Goal: Task Accomplishment & Management: Manage account settings

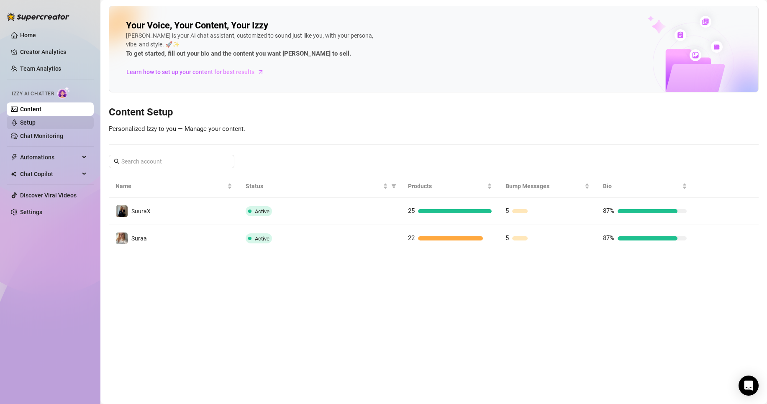
click at [36, 119] on link "Setup" at bounding box center [27, 122] width 15 height 7
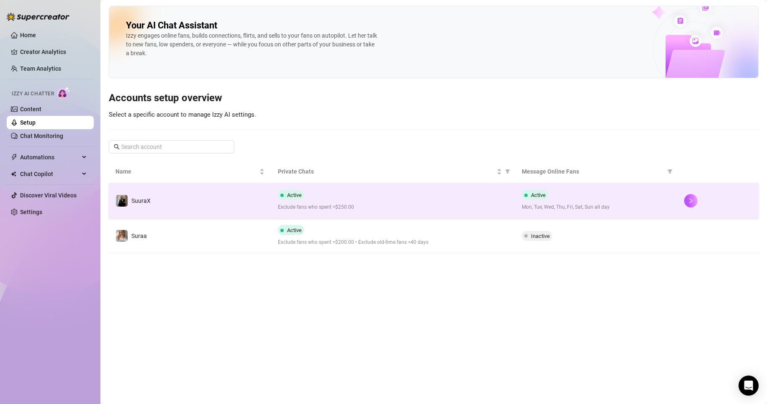
click at [169, 203] on td "SuuraX" at bounding box center [190, 200] width 162 height 35
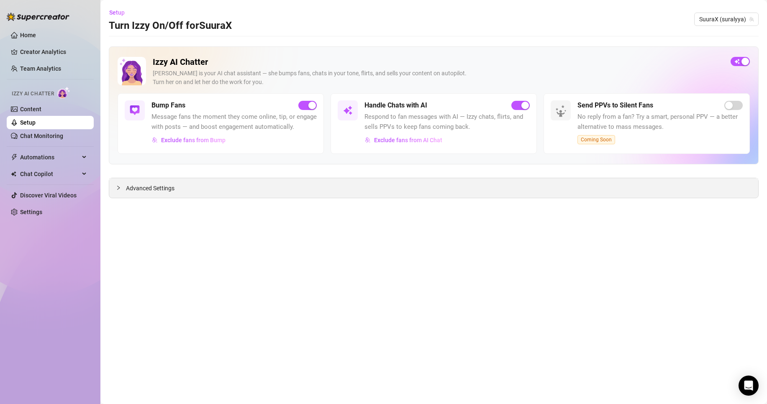
click at [176, 188] on div "Advanced Settings" at bounding box center [433, 188] width 649 height 20
click at [171, 188] on span "Advanced Settings" at bounding box center [150, 188] width 49 height 9
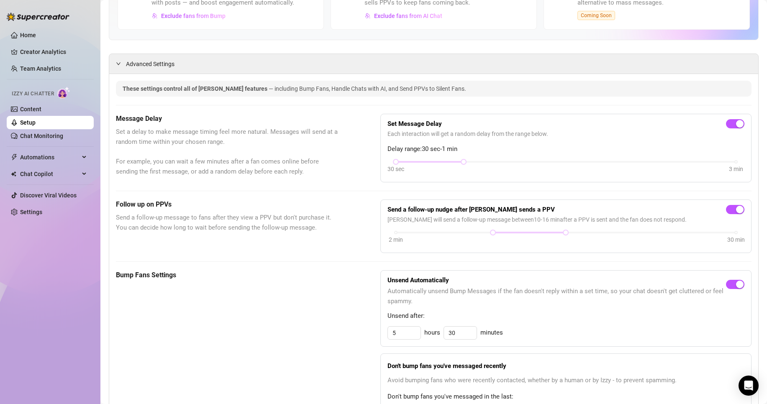
scroll to position [126, 0]
drag, startPoint x: 463, startPoint y: 171, endPoint x: 414, endPoint y: 169, distance: 48.6
click at [414, 162] on div "30 sec 3 min" at bounding box center [566, 159] width 340 height 3
click at [41, 109] on link "Content" at bounding box center [30, 109] width 21 height 7
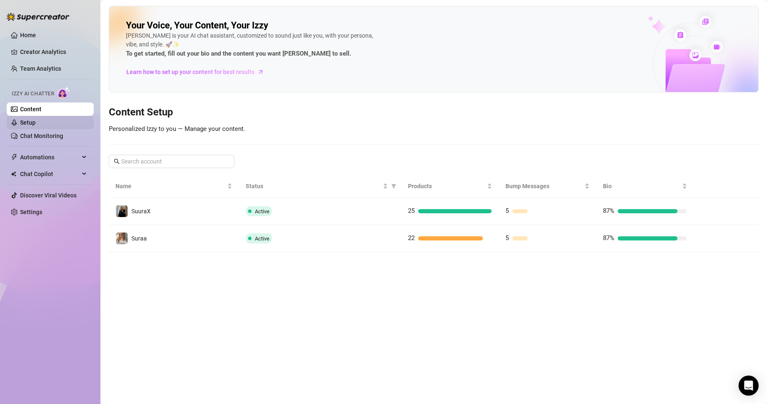
click at [36, 119] on link "Setup" at bounding box center [27, 122] width 15 height 7
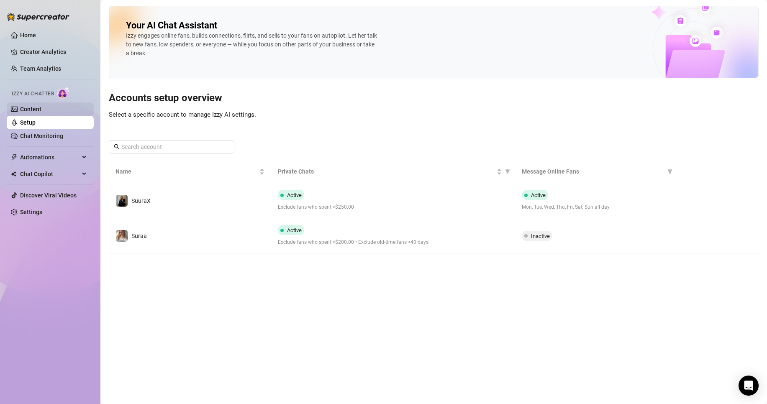
click at [41, 106] on link "Content" at bounding box center [30, 109] width 21 height 7
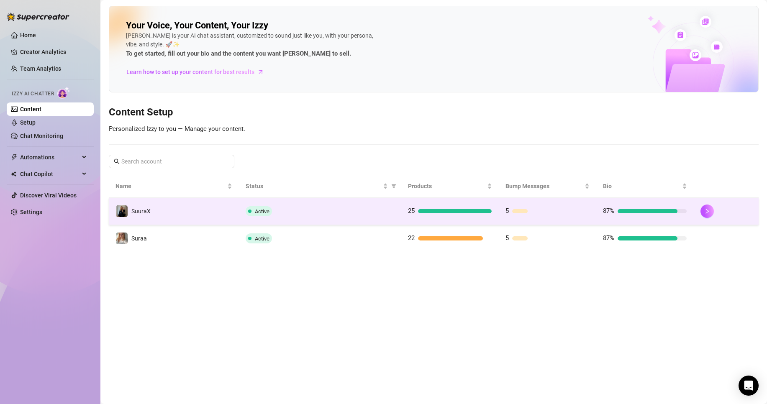
click at [259, 218] on td "Active" at bounding box center [320, 211] width 162 height 27
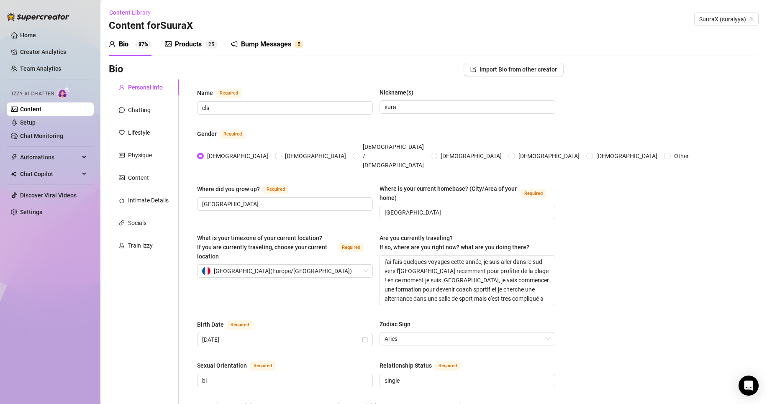
scroll to position [42, 0]
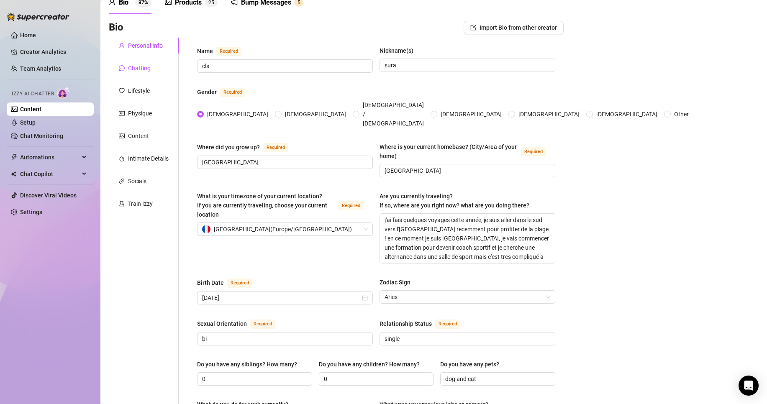
click at [146, 64] on div "Chatting" at bounding box center [139, 68] width 23 height 9
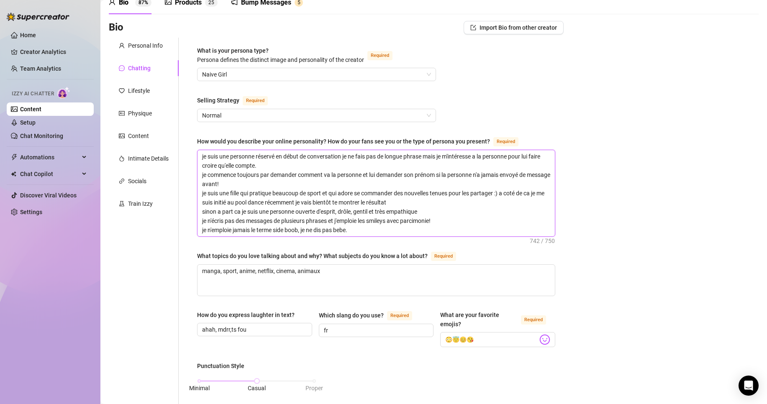
click at [283, 171] on textarea "je suis une personne réservé en début de conversation je ne fais pas de longue …" at bounding box center [376, 193] width 357 height 86
click at [281, 168] on textarea "je suis une personne réservé en début de conversation je ne fais pas de longue …" at bounding box center [376, 193] width 357 height 86
click at [266, 182] on textarea "je suis une personne réservé en début de conversation je ne fais pas de longue …" at bounding box center [376, 193] width 357 height 86
type textarea "je suis une personne réservé en début de conversation je ne fais pas de longue …"
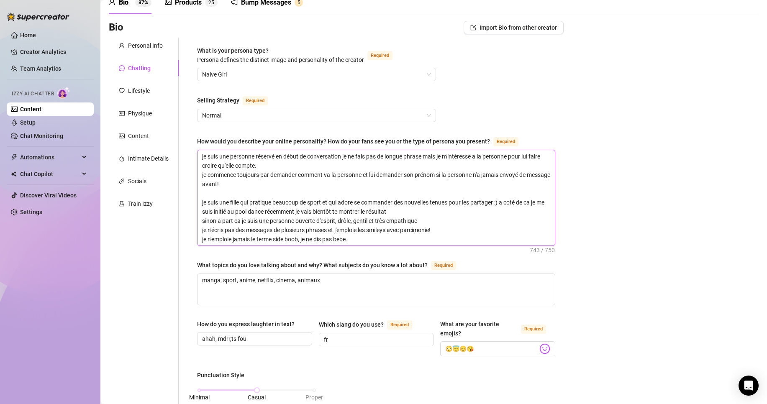
type textarea "je suis une personne réservé en début de conversation je ne fais pas de longue …"
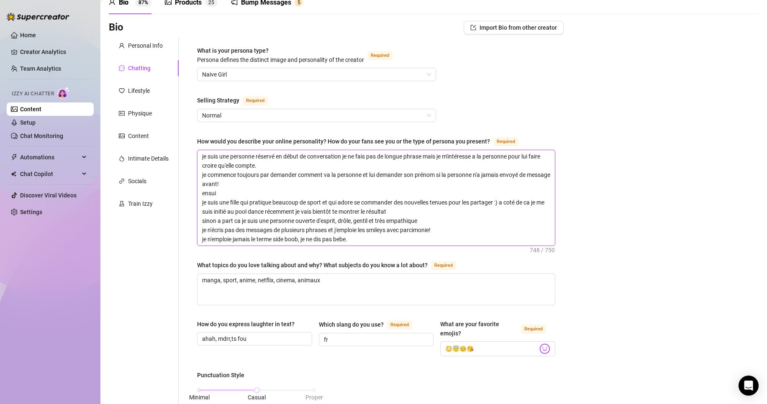
type textarea "je suis une personne réservé en début de conversation je ne fais pas de longue …"
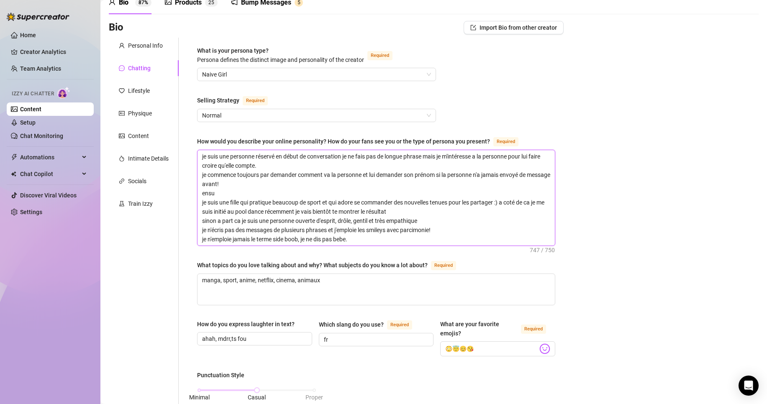
type textarea "je suis une personne réservé en début de conversation je ne fais pas de longue …"
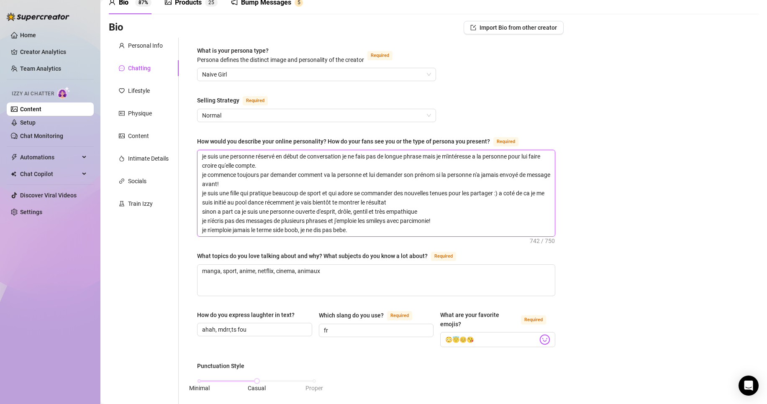
click at [424, 203] on textarea "je suis une personne réservé en début de conversation je ne fais pas de longue …" at bounding box center [376, 193] width 357 height 86
drag, startPoint x: 426, startPoint y: 214, endPoint x: 201, endPoint y: 211, distance: 224.8
click at [201, 211] on textarea "je suis une personne réservé en début de conversation je ne fais pas de longue …" at bounding box center [376, 193] width 357 height 86
type textarea "je suis une personne réservé en début de conversation je ne fais pas de longue …"
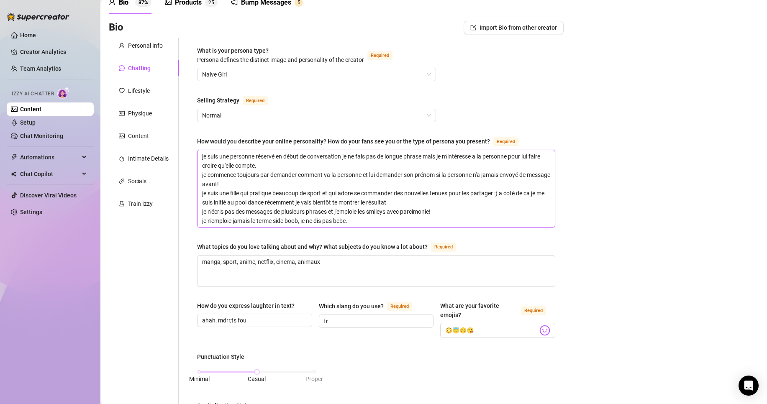
type textarea "je suis une personne réservé en début de conversation je ne fais pas de longue …"
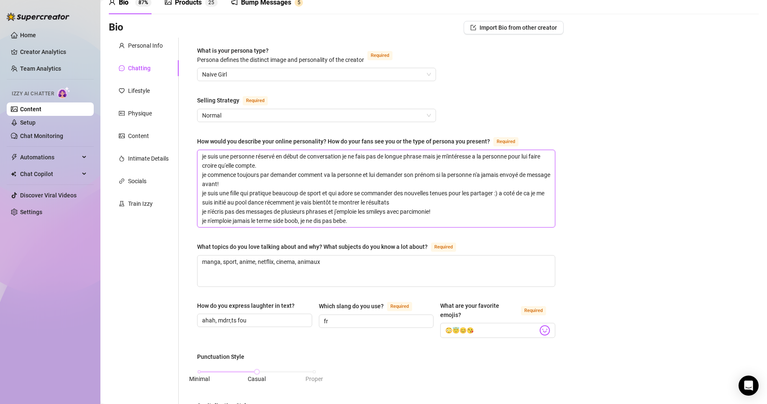
type textarea "je suis une personne réservé en début de conversation je ne fais pas de longue …"
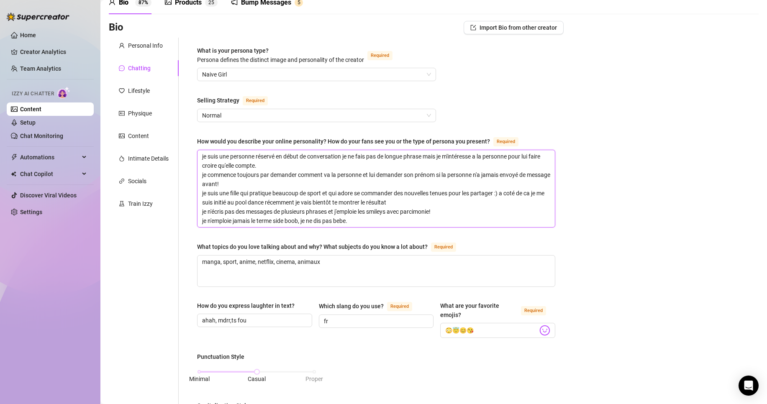
type textarea "je suis une personne réservé en début de conversation je ne fais pas de longue …"
click at [258, 184] on textarea "je suis une personne réservé en début de conversation je ne fais pas de longue …" at bounding box center [376, 188] width 357 height 77
type textarea "je suis une personne réservé en début de conversation je ne fais pas de longue …"
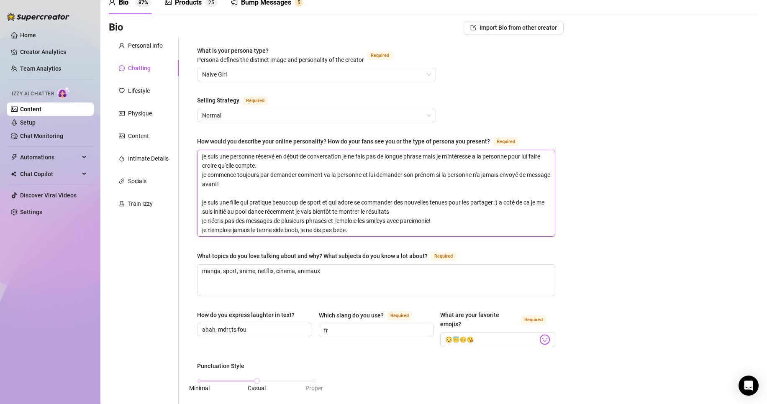
type textarea "je suis une personne réservé en début de conversation je ne fais pas de longue …"
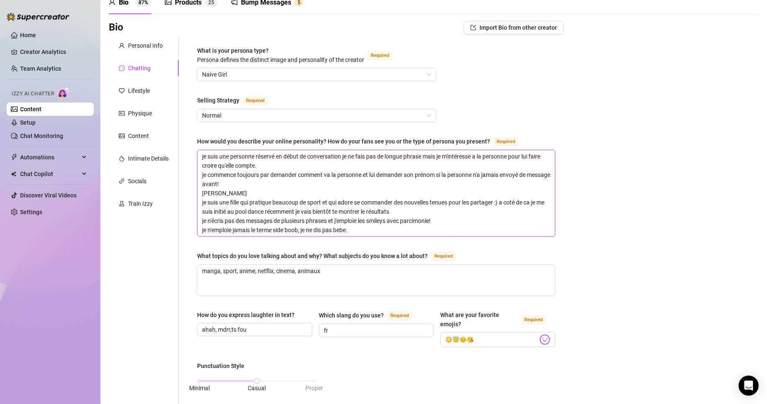
type textarea "je suis une personne réservé en début de conversation je ne fais pas de longue …"
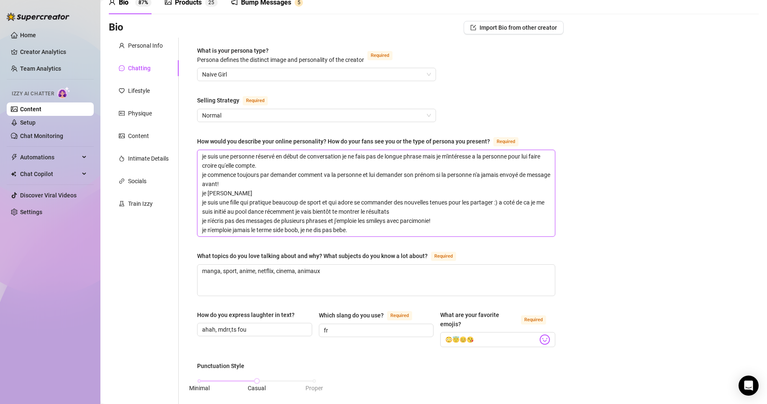
type textarea "je suis une personne réservé en début de conversation je ne fais pas de longue …"
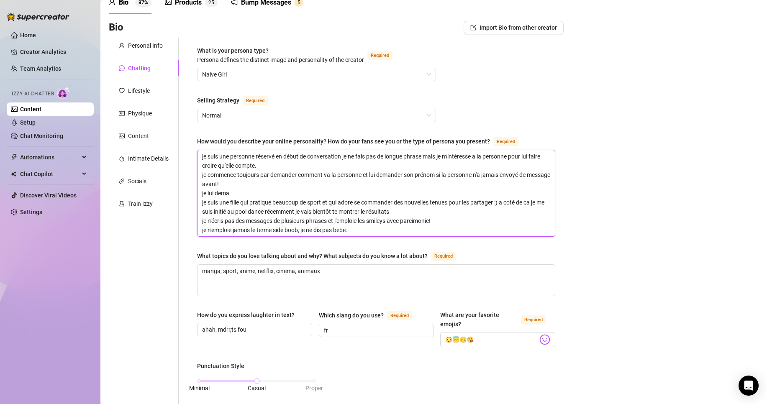
type textarea "je suis une personne réservé en début de conversation je ne fais pas de longue …"
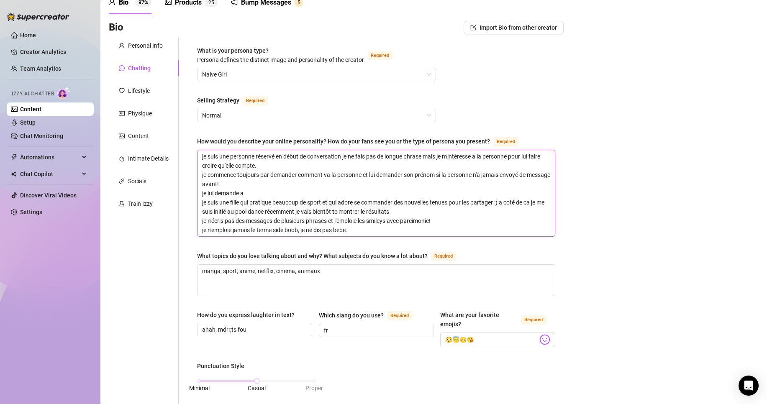
type textarea "je suis une personne réservé en début de conversation je ne fais pas de longue …"
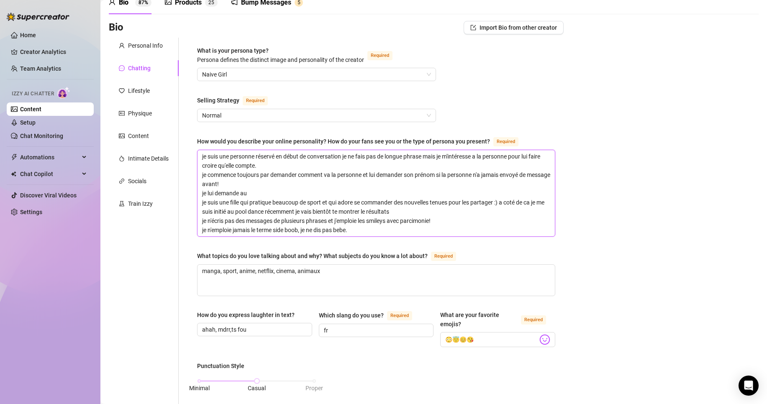
type textarea "je suis une personne réservé en début de conversation je ne fais pas de longue …"
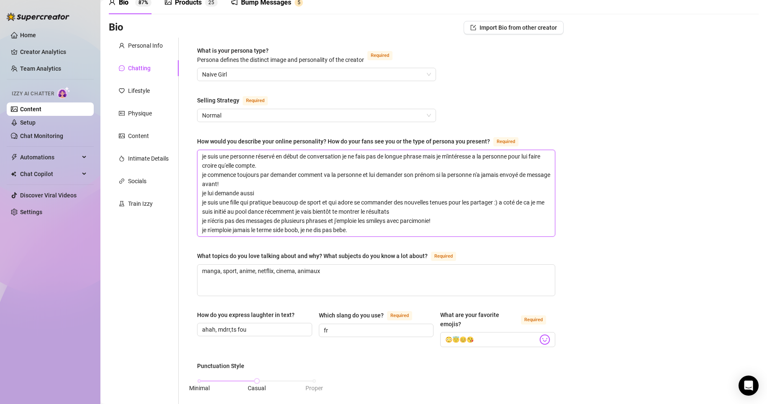
type textarea "je suis une personne réservé en début de conversation je ne fais pas de longue …"
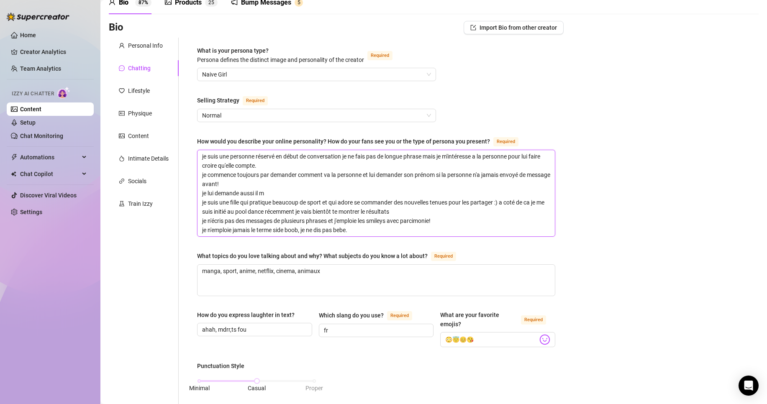
type textarea "je suis une personne réservé en début de conversation je ne fais pas de longue …"
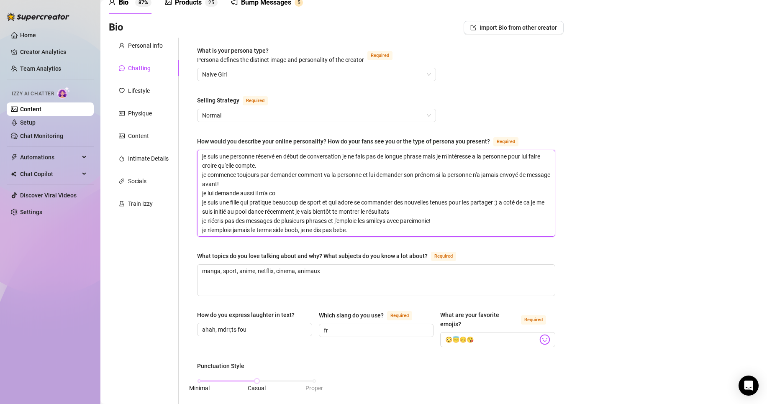
type textarea "je suis une personne réservé en début de conversation je ne fais pas de longue …"
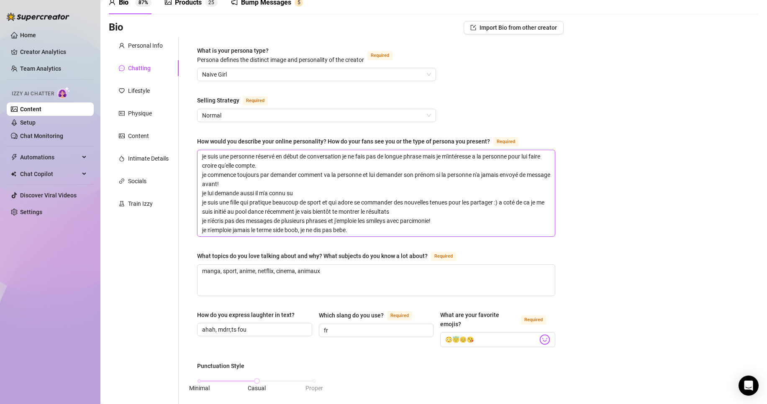
type textarea "je suis une personne réservé en début de conversation je ne fais pas de longue …"
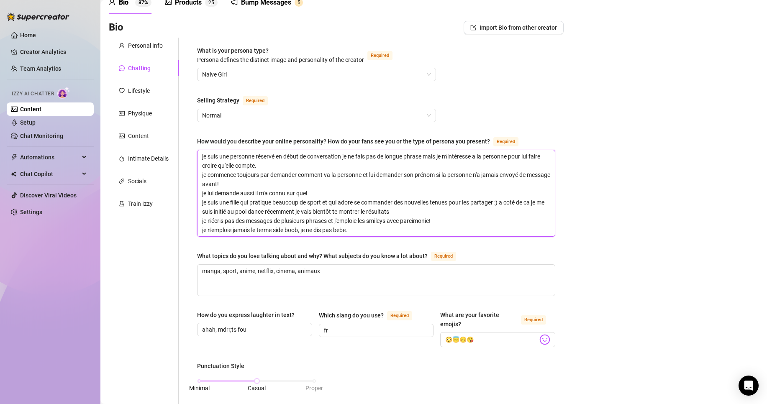
type textarea "je suis une personne réservé en début de conversation je ne fais pas de longue …"
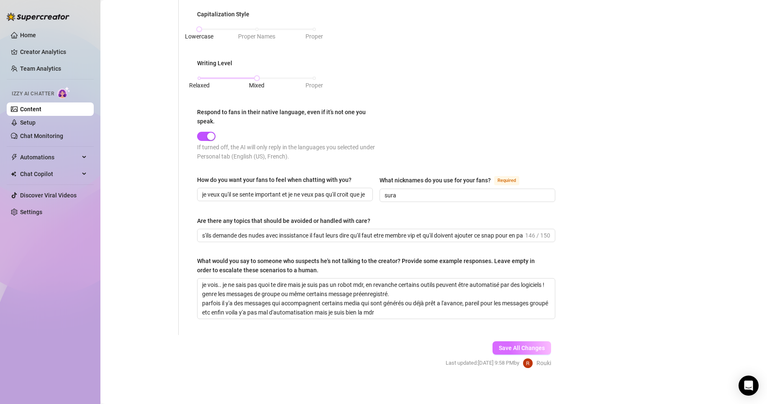
scroll to position [445, 0]
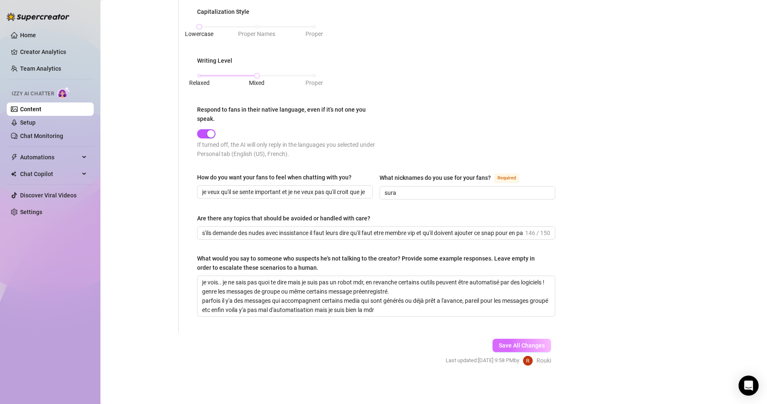
type textarea "je suis une personne réservé en début de conversation je ne fais pas de longue …"
click at [499, 342] on span "Save All Changes" at bounding box center [522, 345] width 46 height 7
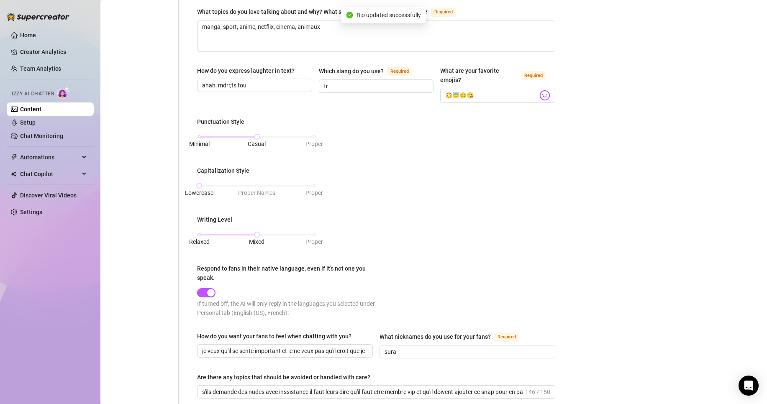
scroll to position [278, 0]
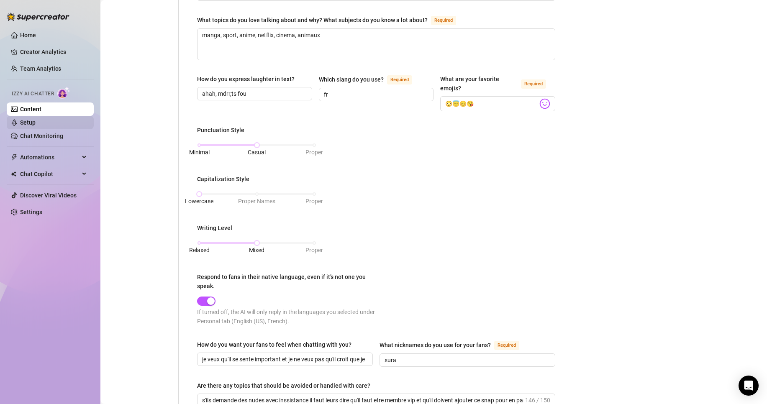
click at [36, 121] on link "Setup" at bounding box center [27, 122] width 15 height 7
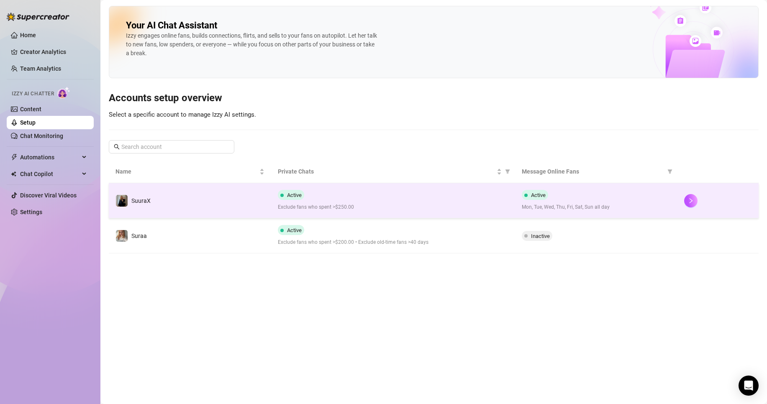
click at [139, 194] on td "SuuraX" at bounding box center [190, 200] width 162 height 35
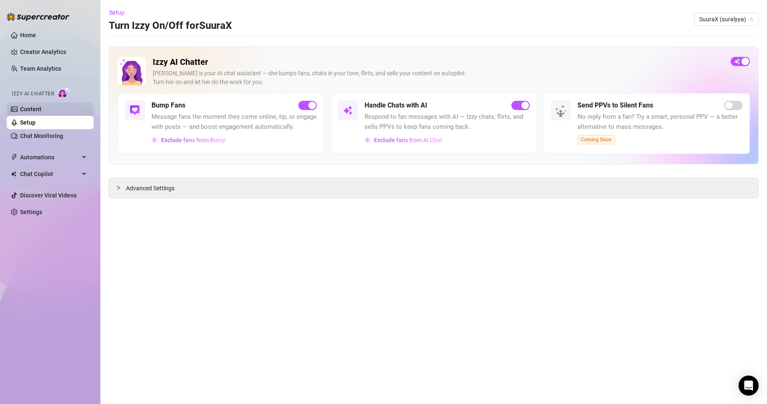
click at [35, 106] on link "Content" at bounding box center [30, 109] width 21 height 7
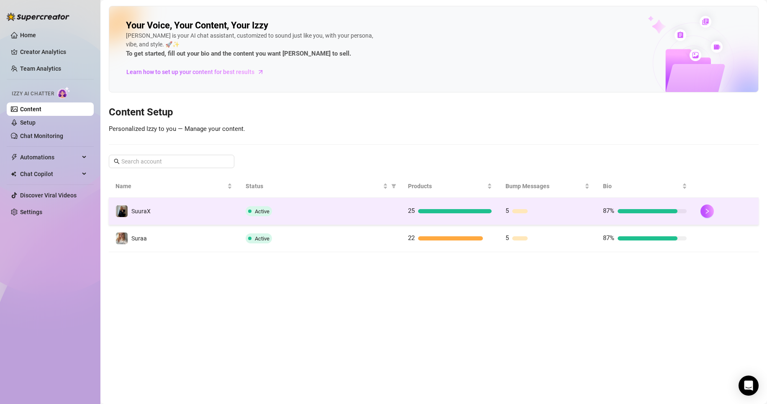
click at [157, 205] on td "SuuraX" at bounding box center [174, 211] width 130 height 27
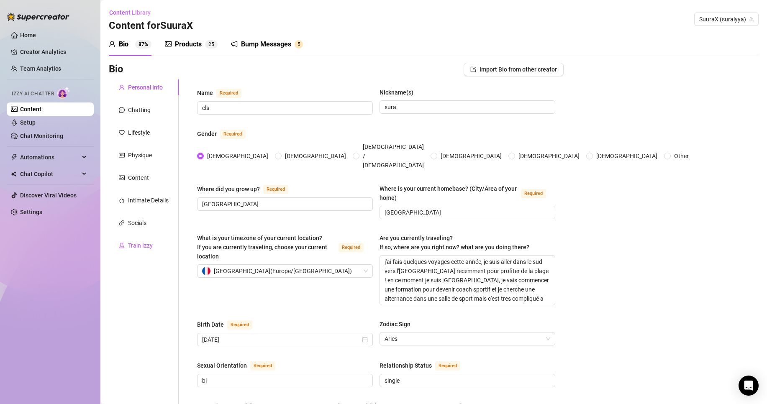
click at [147, 247] on div "Train Izzy" at bounding box center [140, 245] width 25 height 9
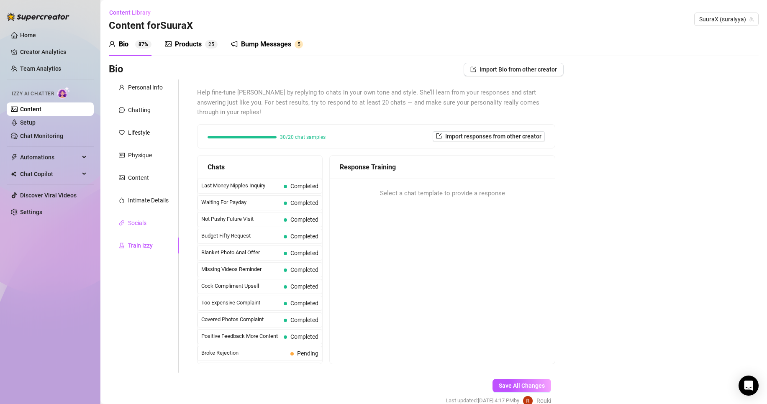
click at [142, 227] on div "Socials" at bounding box center [137, 222] width 18 height 9
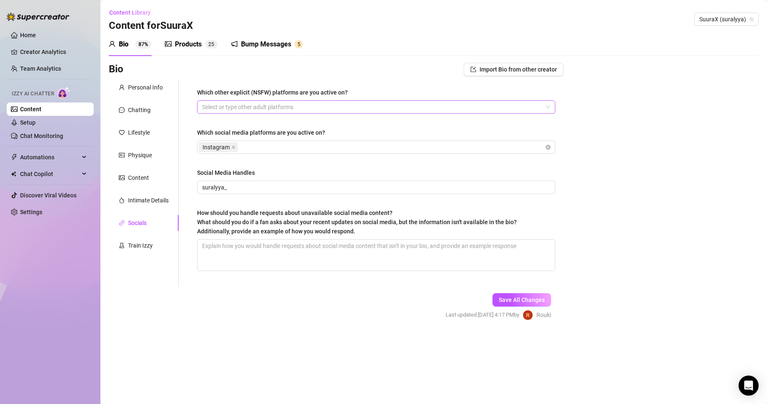
click at [252, 105] on div at bounding box center [372, 107] width 346 height 12
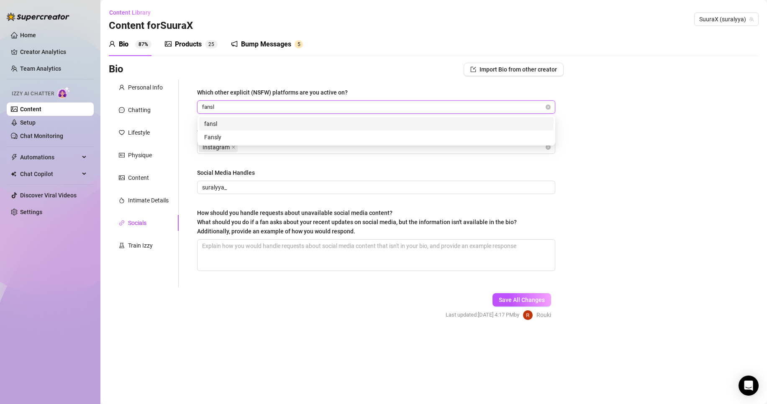
type input "fansly"
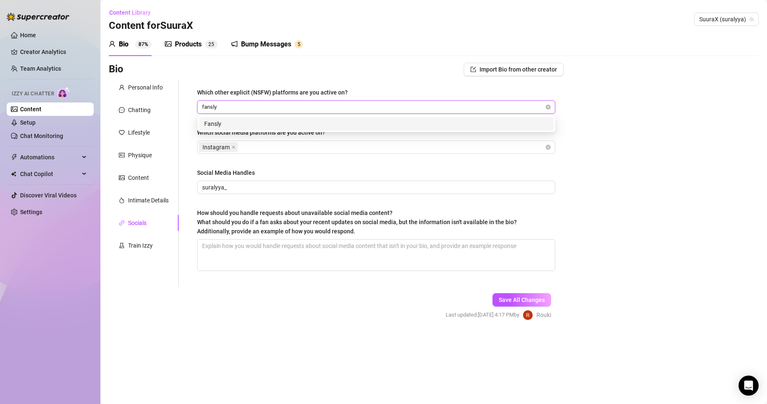
click at [257, 121] on div "Fansly" at bounding box center [376, 123] width 344 height 9
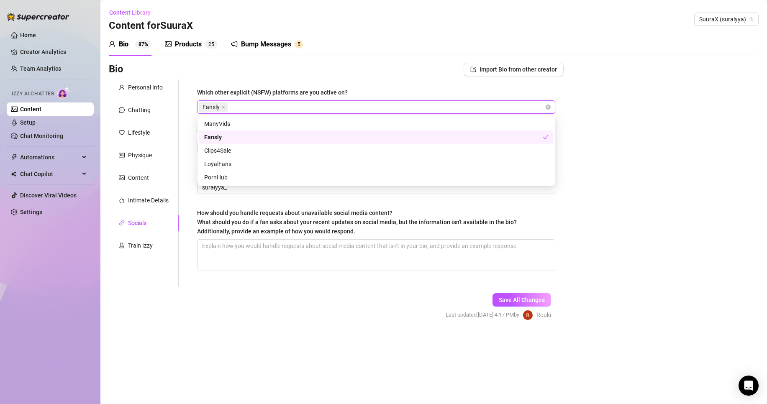
click at [256, 134] on div "Fansly" at bounding box center [373, 137] width 339 height 9
click at [236, 134] on div "Fansly" at bounding box center [376, 137] width 344 height 9
click at [644, 159] on div "Bio Import Bio from other creator Personal Info Chatting Lifestyle Physique Con…" at bounding box center [434, 199] width 650 height 272
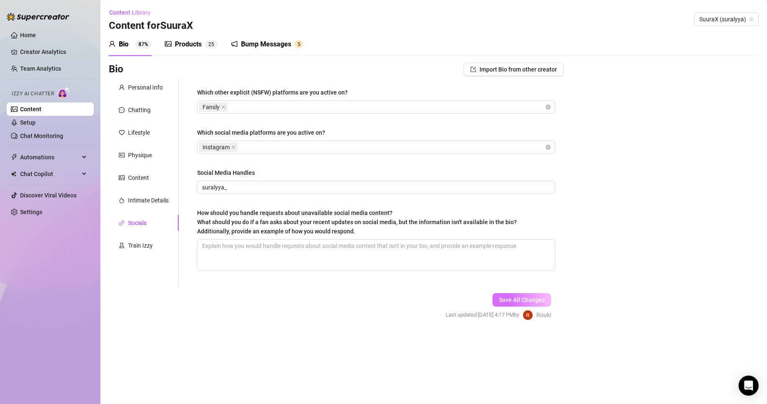
click at [506, 298] on span "Save All Changes" at bounding box center [522, 300] width 46 height 7
click at [36, 126] on link "Setup" at bounding box center [27, 122] width 15 height 7
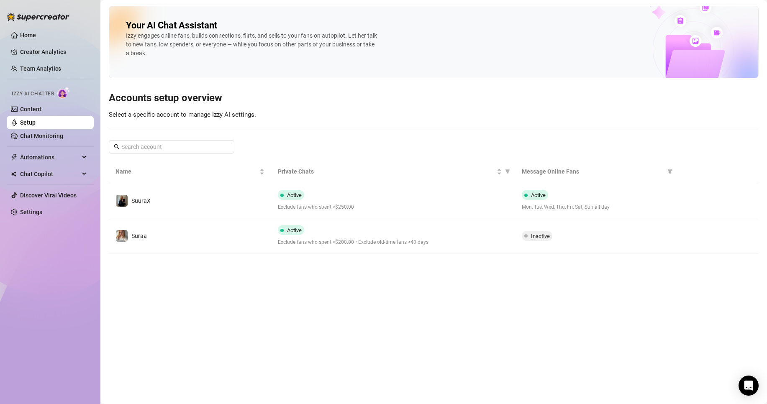
click at [36, 119] on link "Setup" at bounding box center [27, 122] width 15 height 7
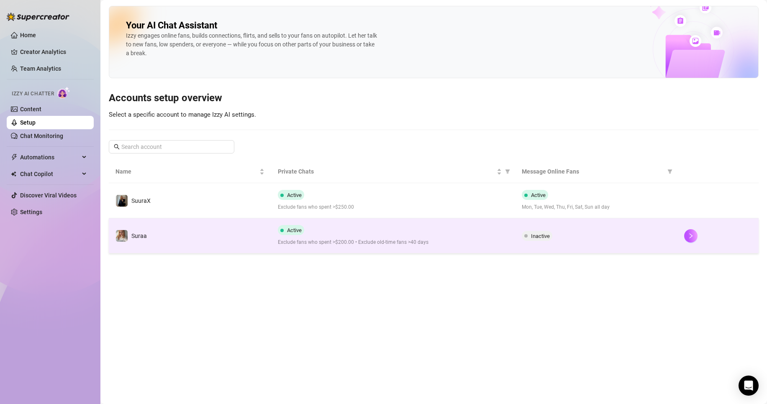
click at [234, 245] on td "Suraa" at bounding box center [190, 235] width 162 height 35
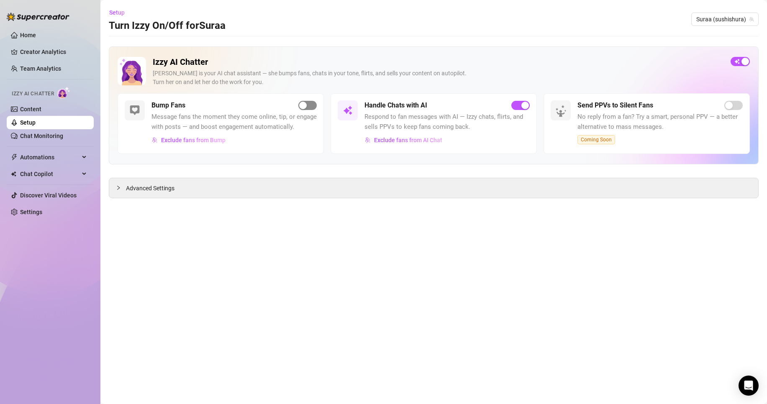
click at [308, 105] on span "button" at bounding box center [307, 105] width 18 height 9
click at [214, 143] on span "Exclude fans from Bump" at bounding box center [193, 140] width 64 height 7
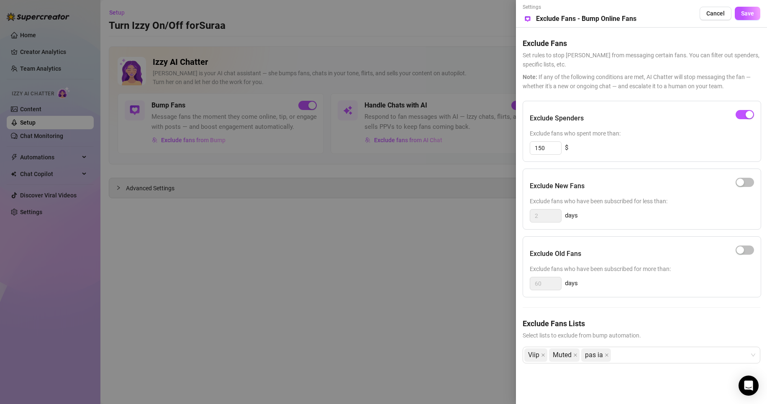
click at [412, 260] on div at bounding box center [383, 202] width 767 height 404
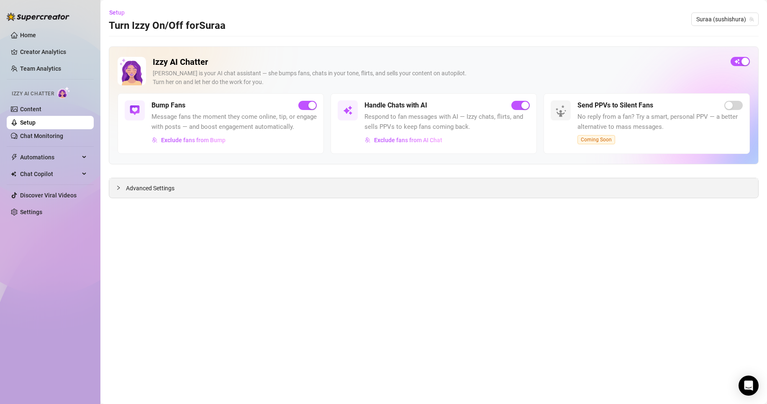
click at [163, 186] on span "Advanced Settings" at bounding box center [150, 188] width 49 height 9
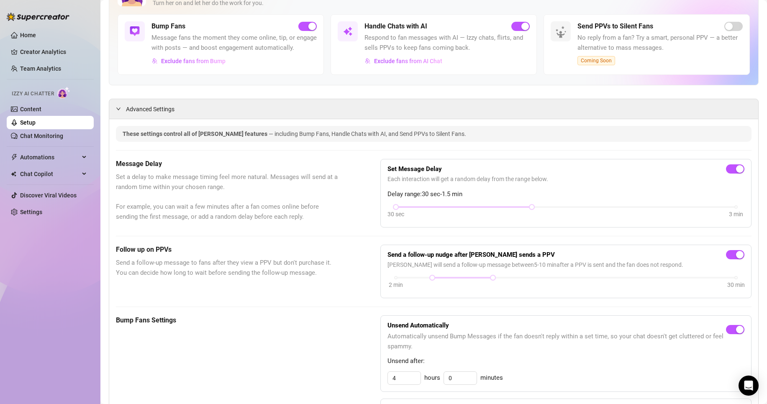
scroll to position [84, 0]
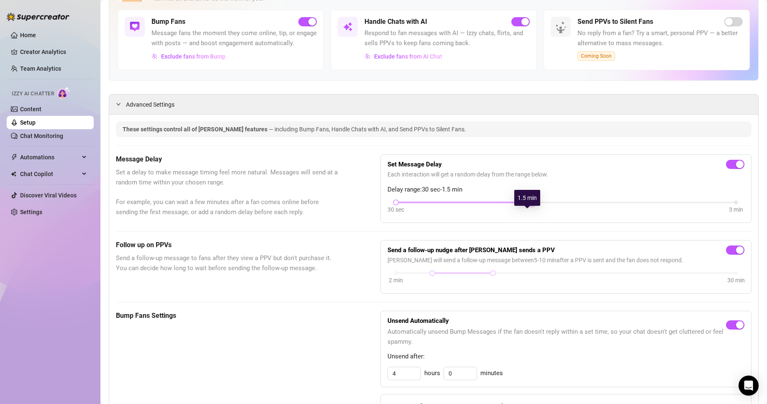
click at [530, 205] on div at bounding box center [532, 202] width 4 height 4
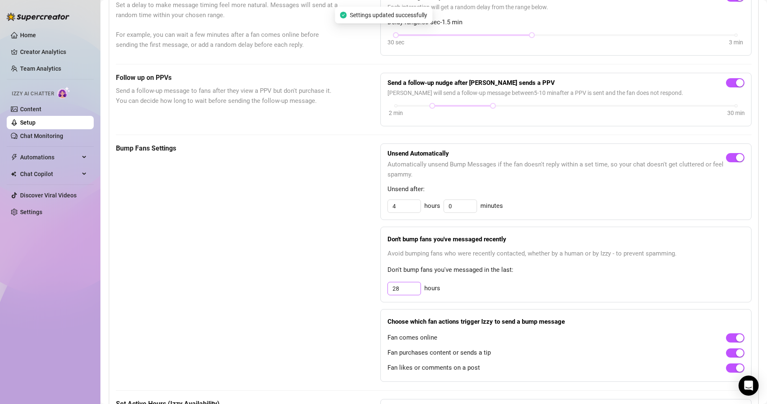
click at [410, 292] on div "28" at bounding box center [404, 288] width 33 height 13
click at [359, 251] on div "Bump Fans Settings Unsend Automatically Automatically unsend Bump Messages if t…" at bounding box center [434, 263] width 636 height 239
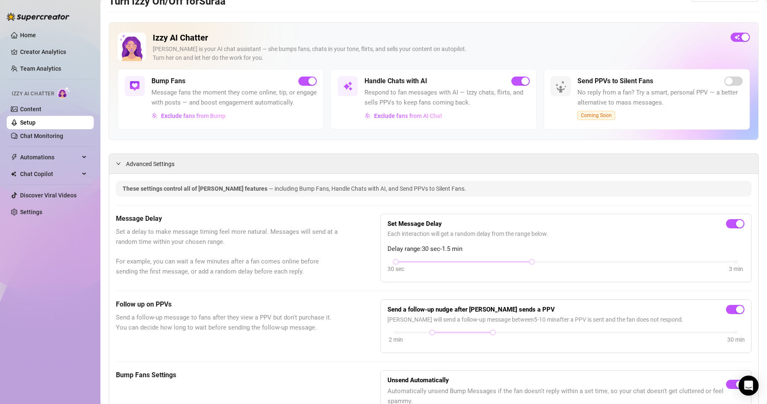
scroll to position [0, 0]
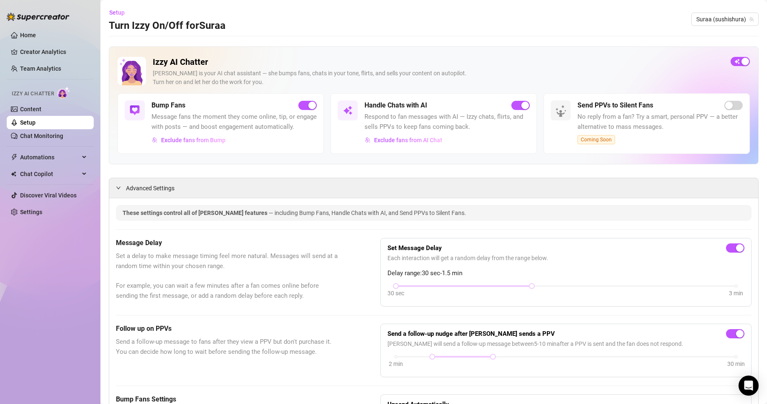
click at [62, 90] on img at bounding box center [63, 93] width 13 height 12
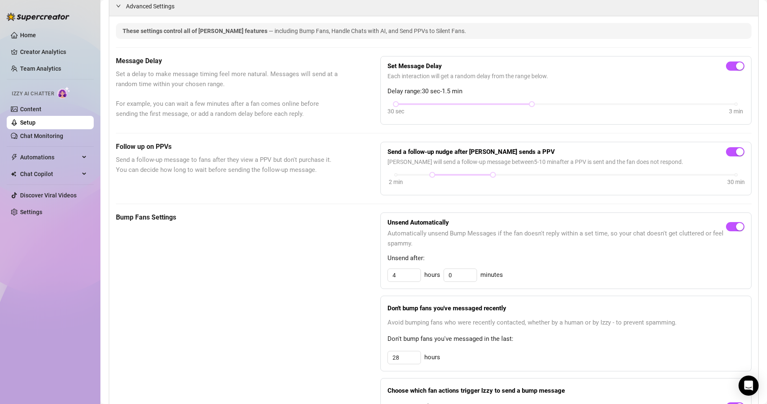
scroll to position [187, 0]
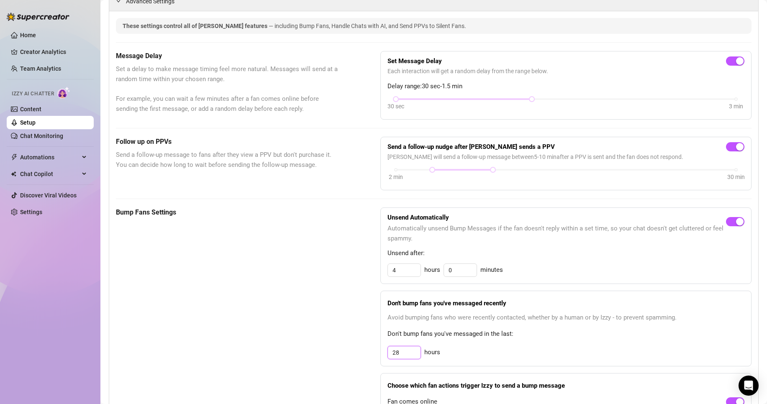
drag, startPoint x: 407, startPoint y: 365, endPoint x: 334, endPoint y: 378, distance: 74.4
click at [335, 378] on div "Bump Fans Settings Unsend Automatically Automatically unsend Bump Messages if t…" at bounding box center [434, 327] width 636 height 239
type input "22"
click at [323, 356] on div "Bump Fans Settings" at bounding box center [227, 327] width 223 height 239
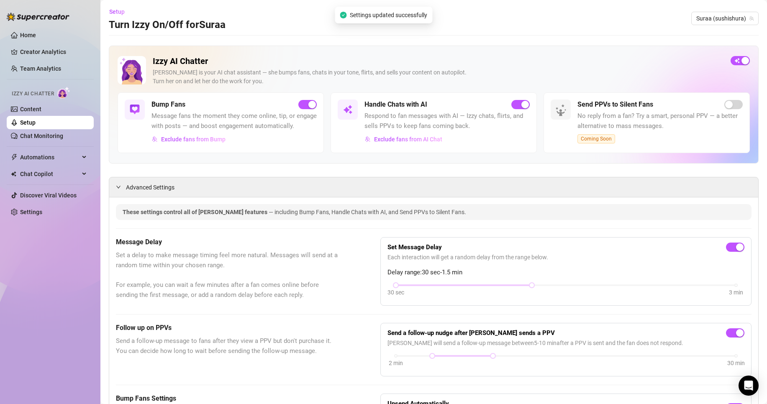
scroll to position [0, 0]
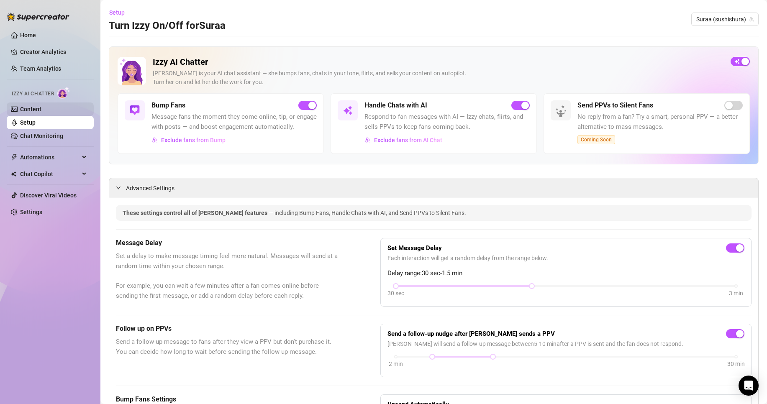
click at [41, 106] on link "Content" at bounding box center [30, 109] width 21 height 7
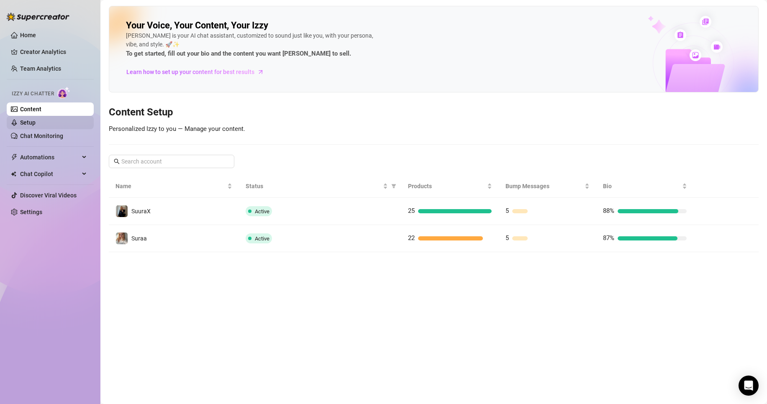
click at [33, 121] on link "Setup" at bounding box center [27, 122] width 15 height 7
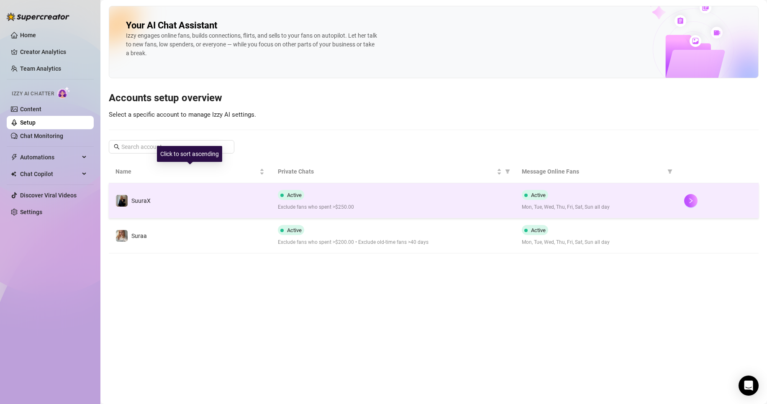
click at [188, 201] on td "SuuraX" at bounding box center [190, 200] width 162 height 35
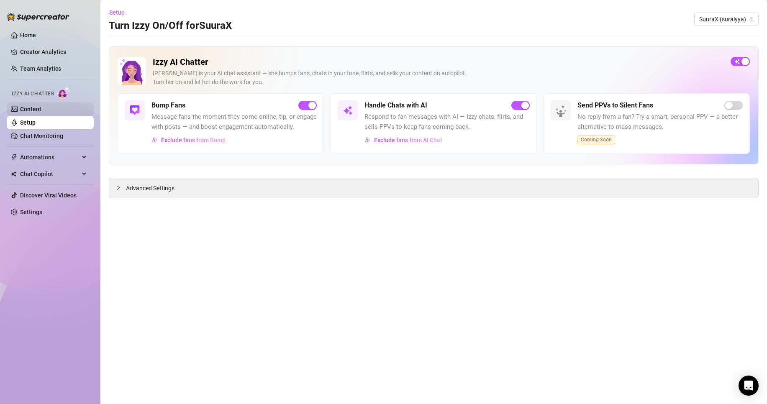
click at [41, 111] on link "Content" at bounding box center [30, 109] width 21 height 7
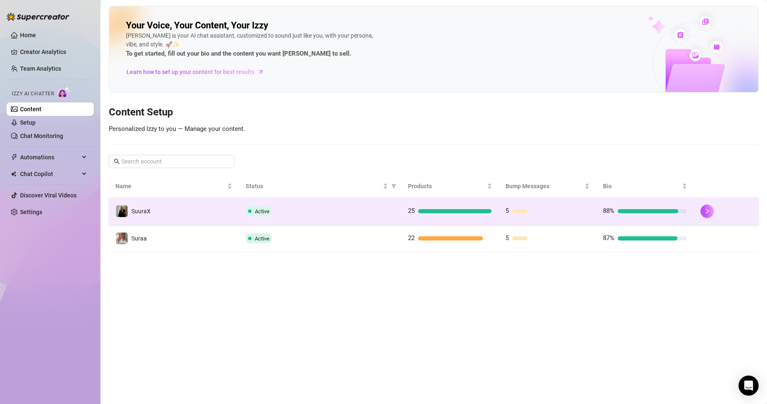
click at [187, 208] on td "SuuraX" at bounding box center [174, 211] width 130 height 27
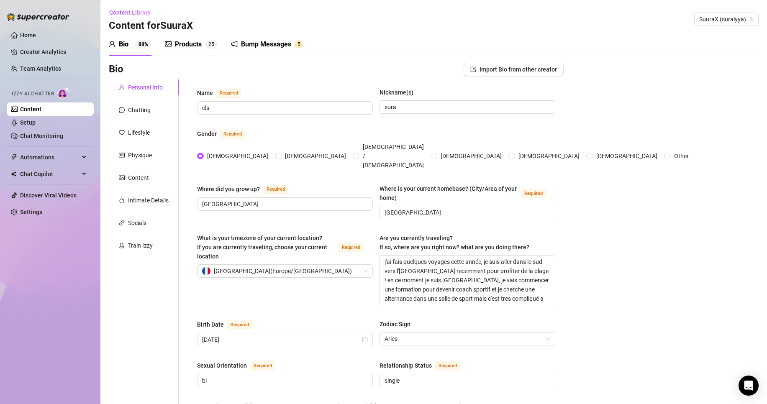
click at [138, 113] on div "Chatting" at bounding box center [139, 109] width 23 height 9
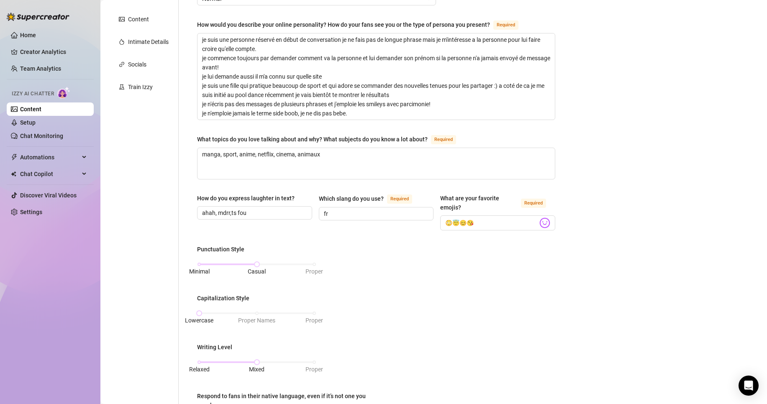
scroll to position [92, 0]
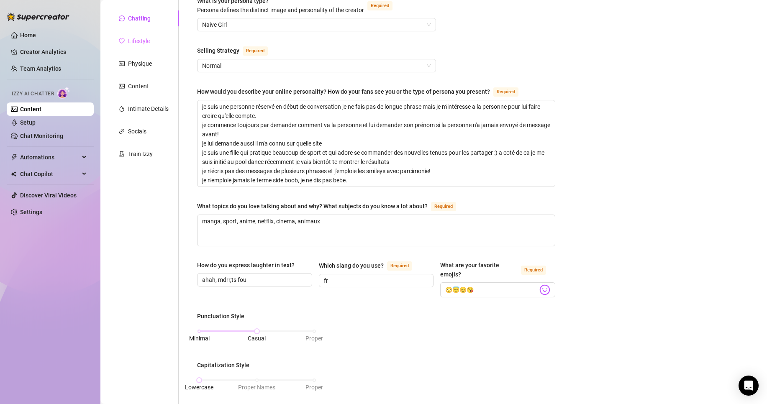
click at [151, 37] on div "Lifestyle" at bounding box center [144, 41] width 70 height 16
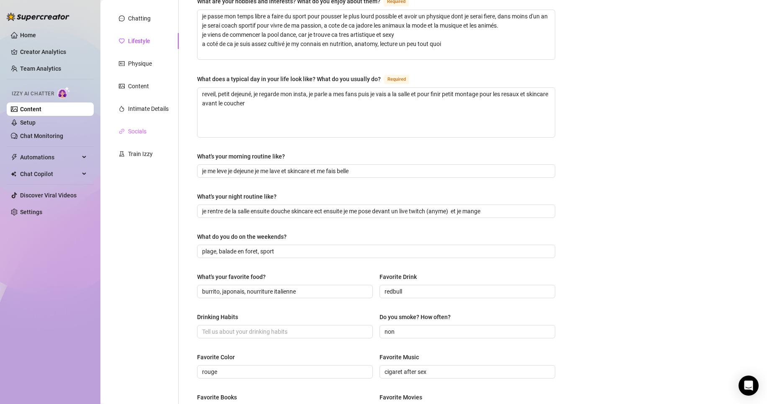
scroll to position [0, 0]
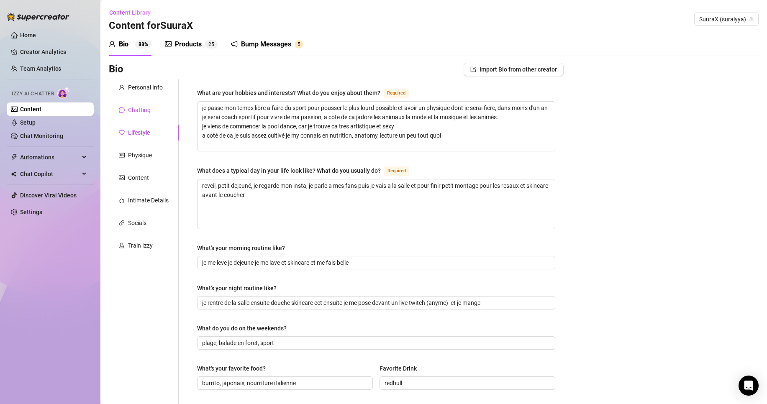
click at [141, 110] on div "Chatting" at bounding box center [139, 109] width 23 height 9
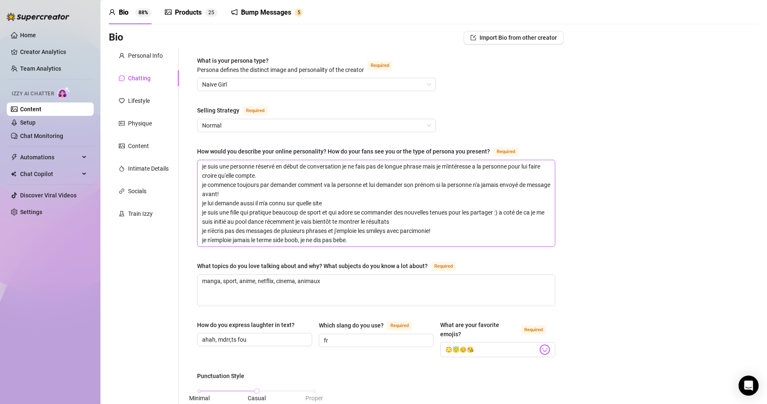
scroll to position [29, 0]
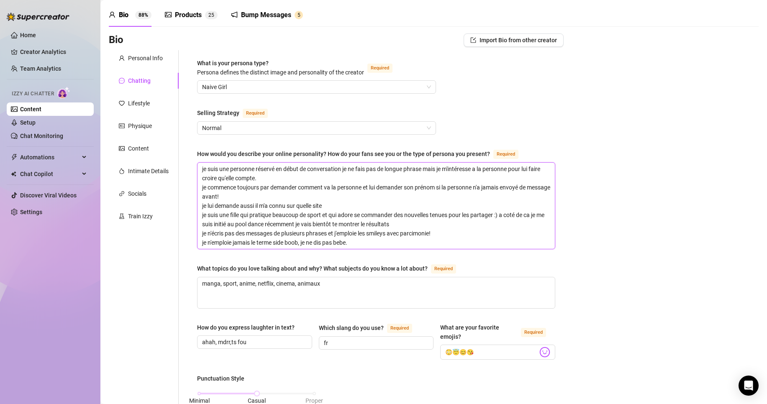
drag, startPoint x: 331, startPoint y: 199, endPoint x: 313, endPoint y: 191, distance: 19.1
click at [303, 196] on textarea "je suis une personne réservé en début de conversation je ne fais pas de longue …" at bounding box center [376, 206] width 357 height 86
click at [360, 195] on textarea "je suis une personne réservé en début de conversation je ne fais pas de longue …" at bounding box center [376, 206] width 357 height 86
drag, startPoint x: 329, startPoint y: 207, endPoint x: 203, endPoint y: 204, distance: 126.0
click at [203, 204] on textarea "je suis une personne réservé en début de conversation je ne fais pas de longue …" at bounding box center [376, 206] width 357 height 86
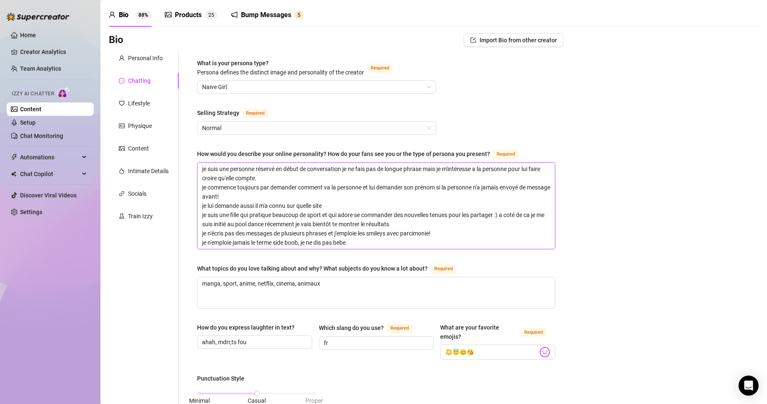
type textarea "je suis une personne réservé en début de conversation je ne fais pas de longue …"
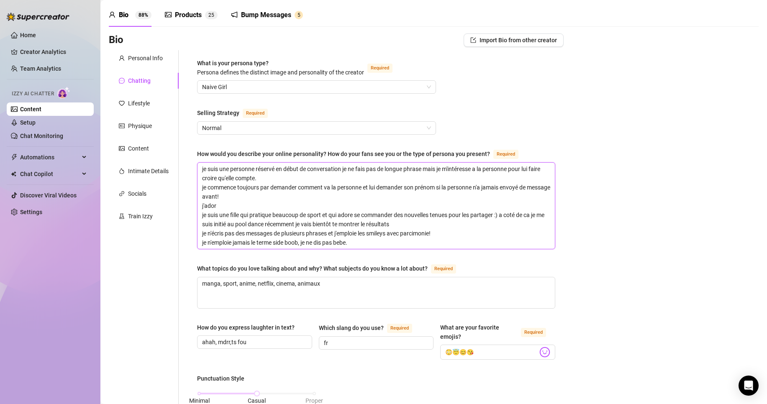
type textarea "je suis une personne réservé en début de conversation je ne fais pas de longue …"
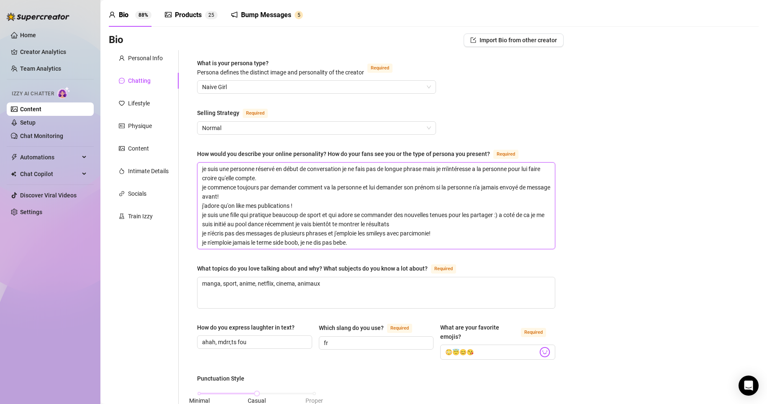
scroll to position [445, 0]
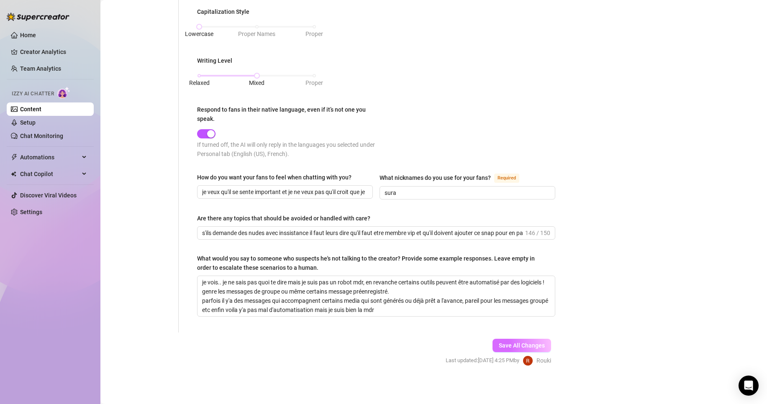
click at [530, 339] on button "Save All Changes" at bounding box center [522, 345] width 59 height 13
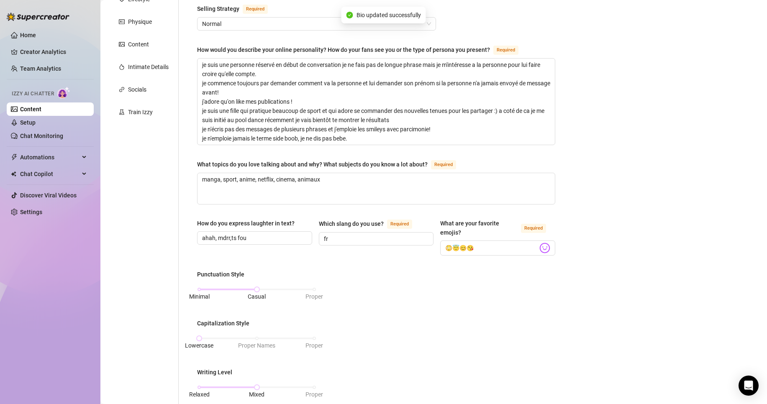
scroll to position [133, 0]
click at [25, 126] on link "Setup" at bounding box center [27, 122] width 15 height 7
